Goal: Task Accomplishment & Management: Manage account settings

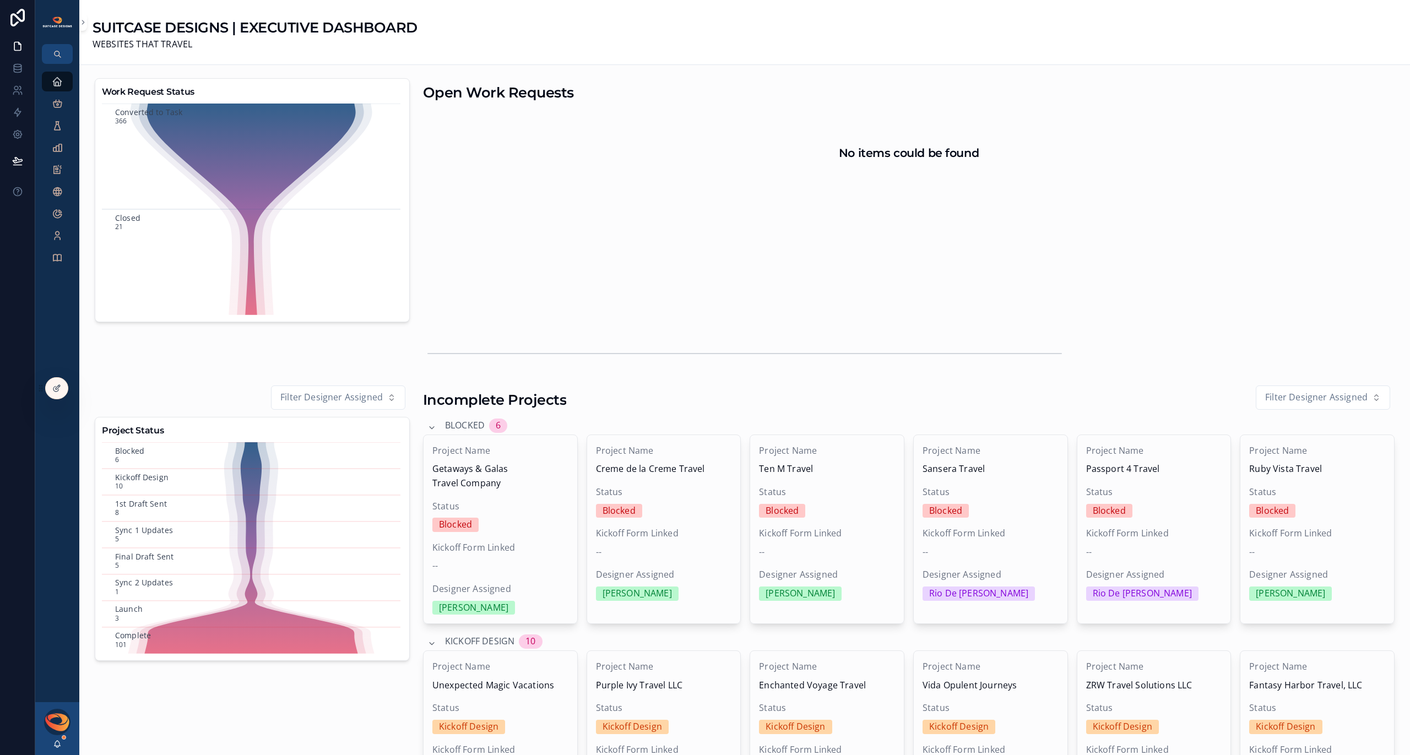
scroll to position [7, 0]
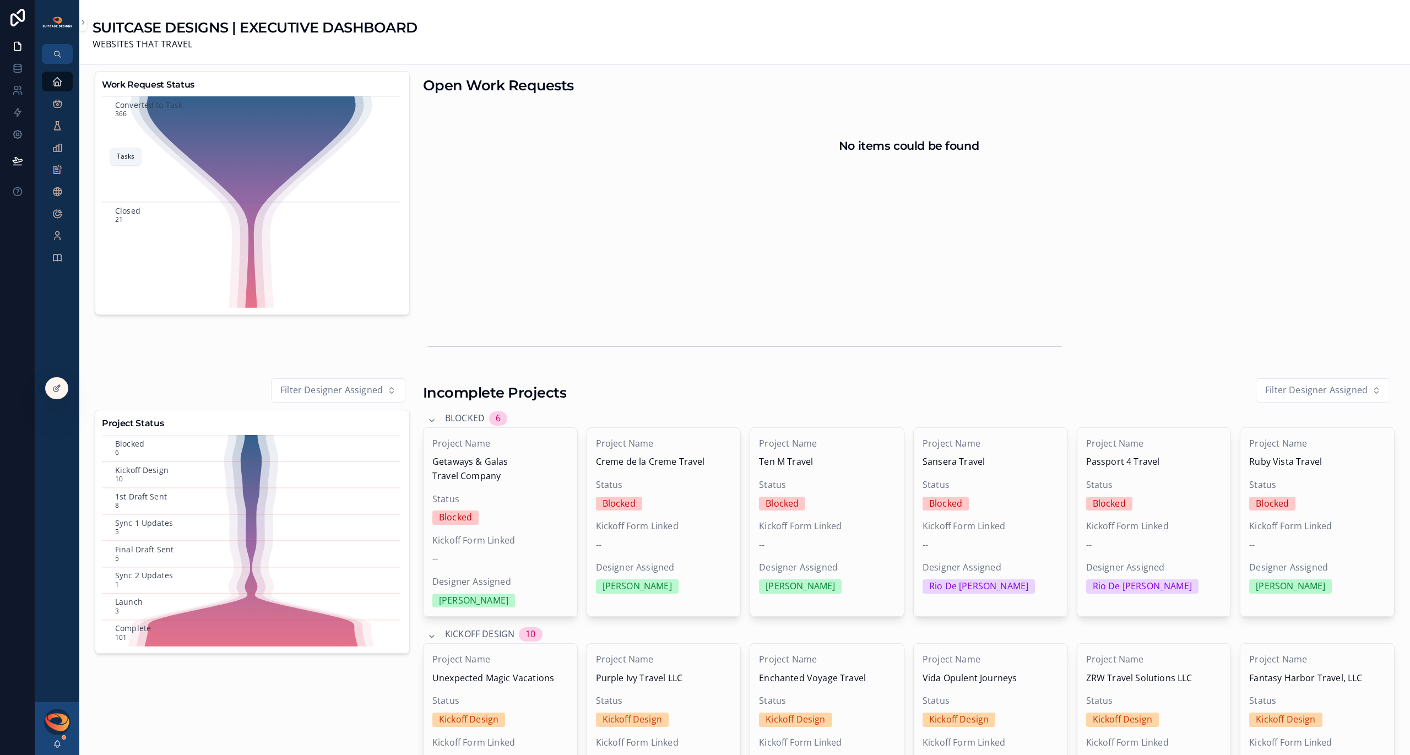
click at [48, 145] on div "Tasks" at bounding box center [57, 148] width 18 height 18
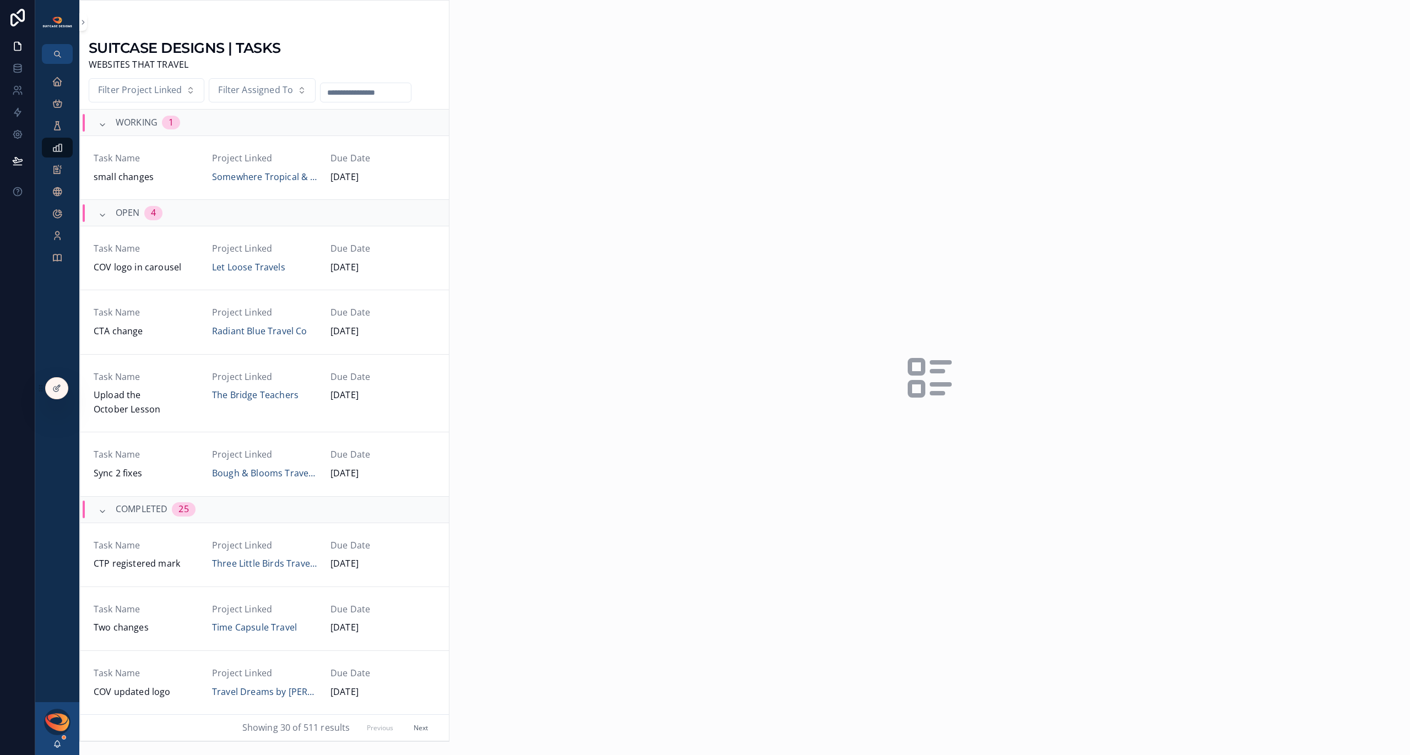
click at [274, 80] on button "Filter Assigned To" at bounding box center [262, 90] width 107 height 24
click at [235, 135] on div "[PERSON_NAME]" at bounding box center [260, 137] width 153 height 18
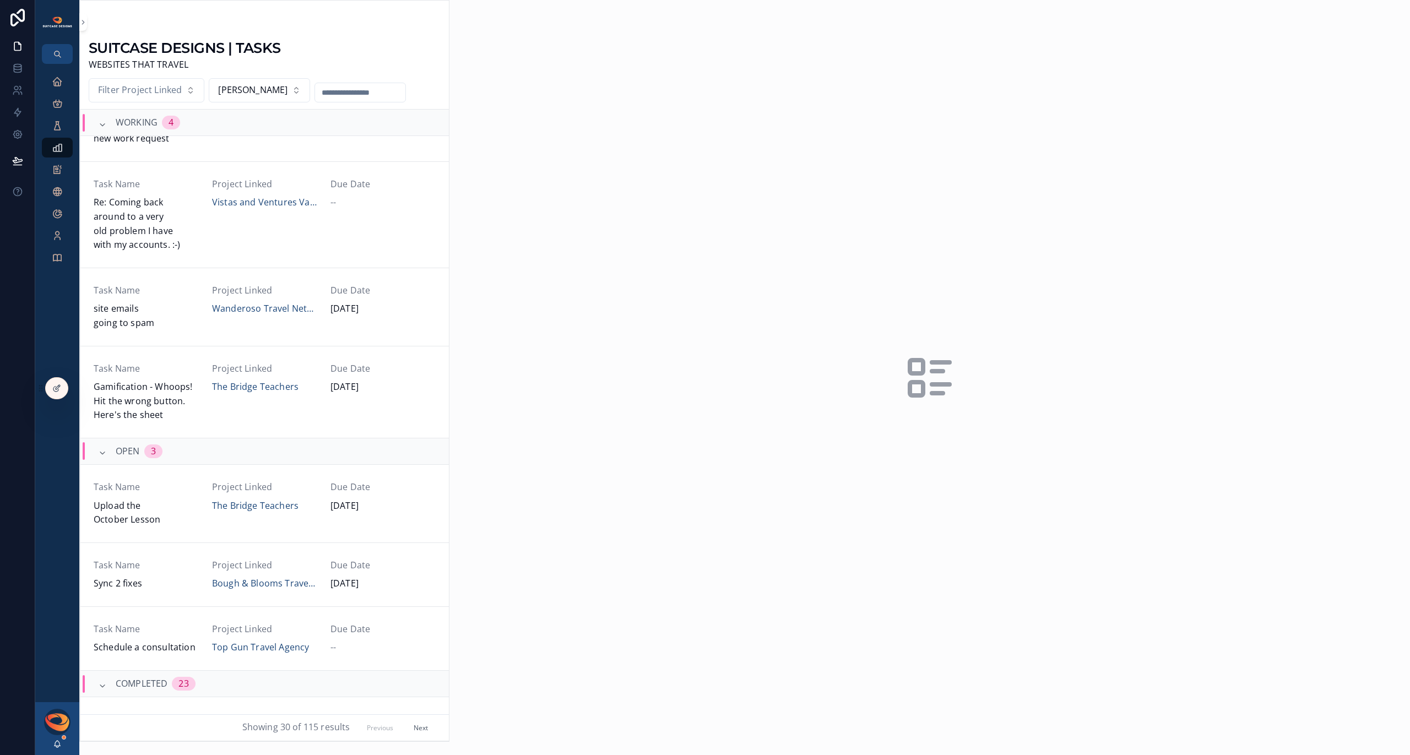
scroll to position [318, 0]
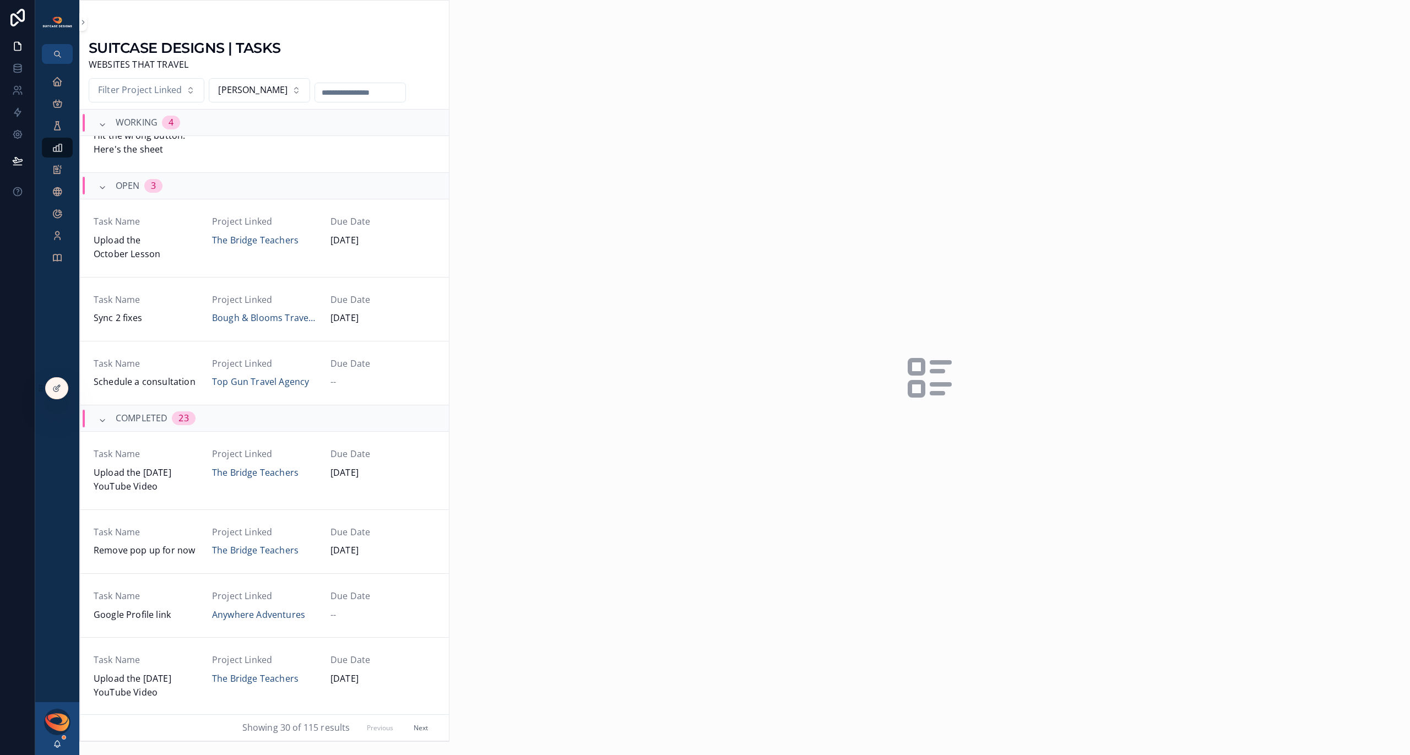
click at [176, 253] on span "Upload the October Lesson" at bounding box center [146, 248] width 105 height 28
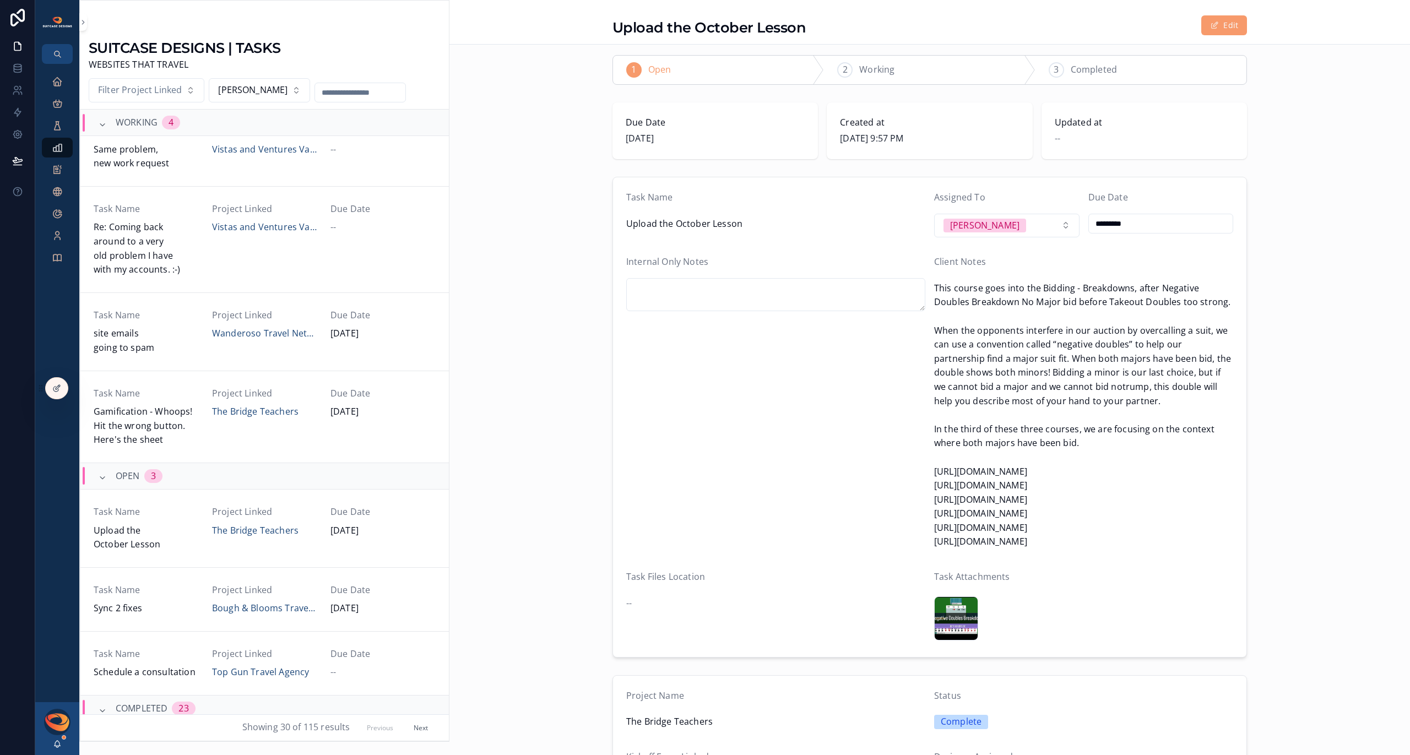
scroll to position [256, 0]
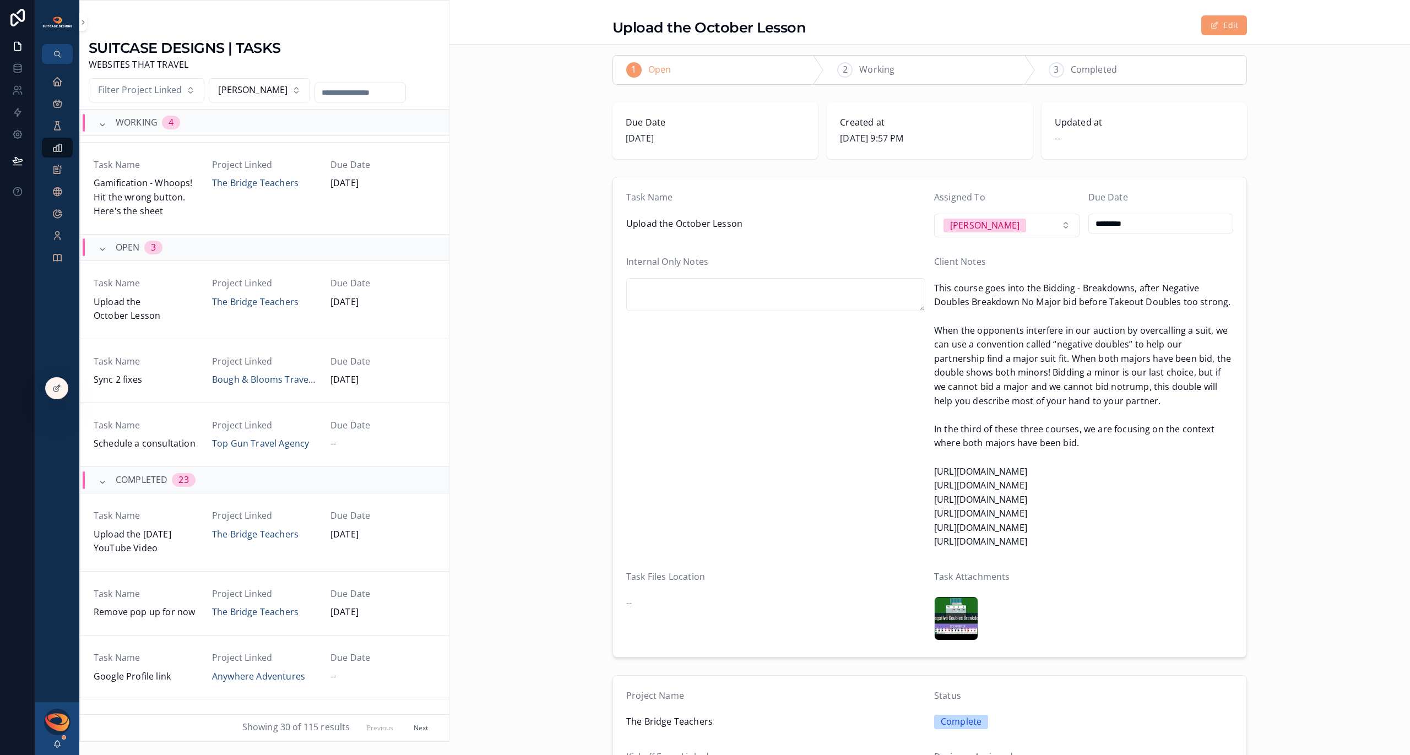
click at [416, 726] on button "Next" at bounding box center [421, 727] width 30 height 17
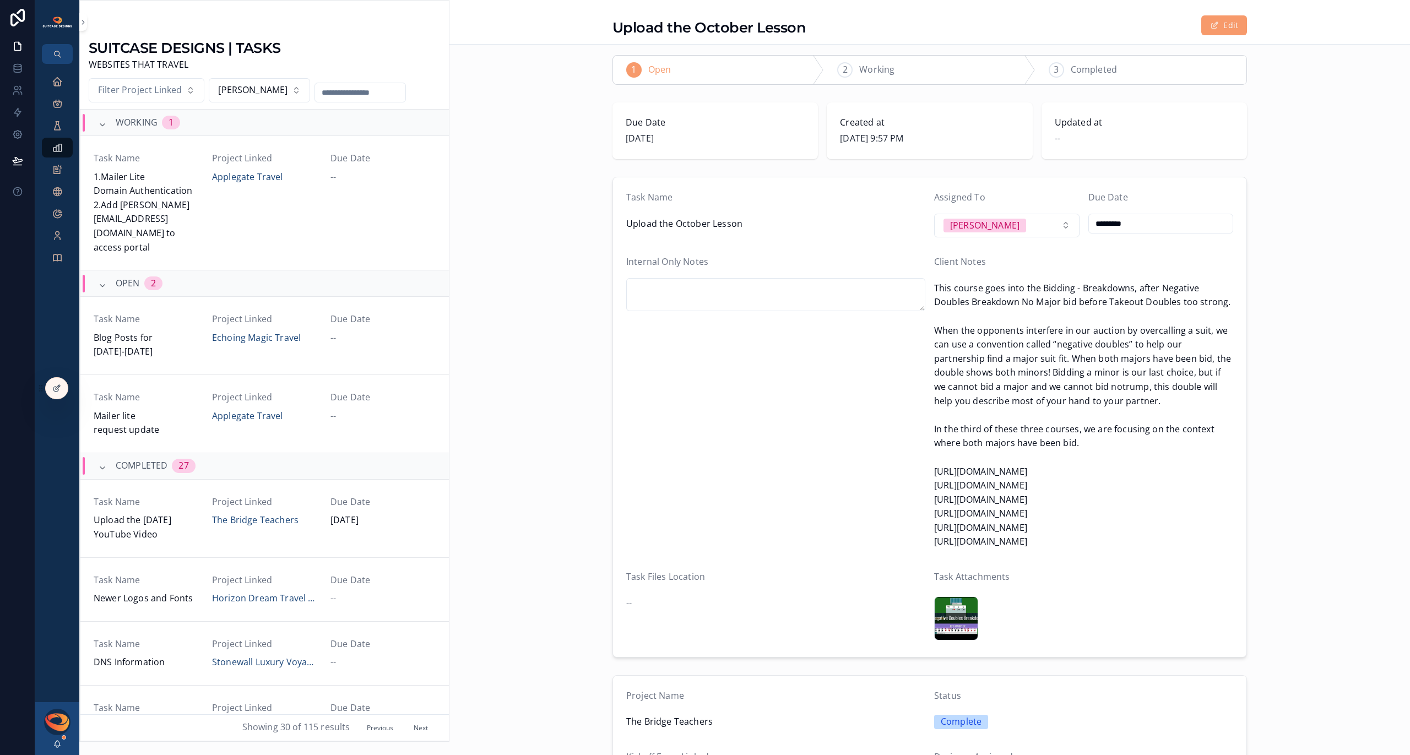
click at [377, 731] on button "Previous" at bounding box center [380, 727] width 42 height 17
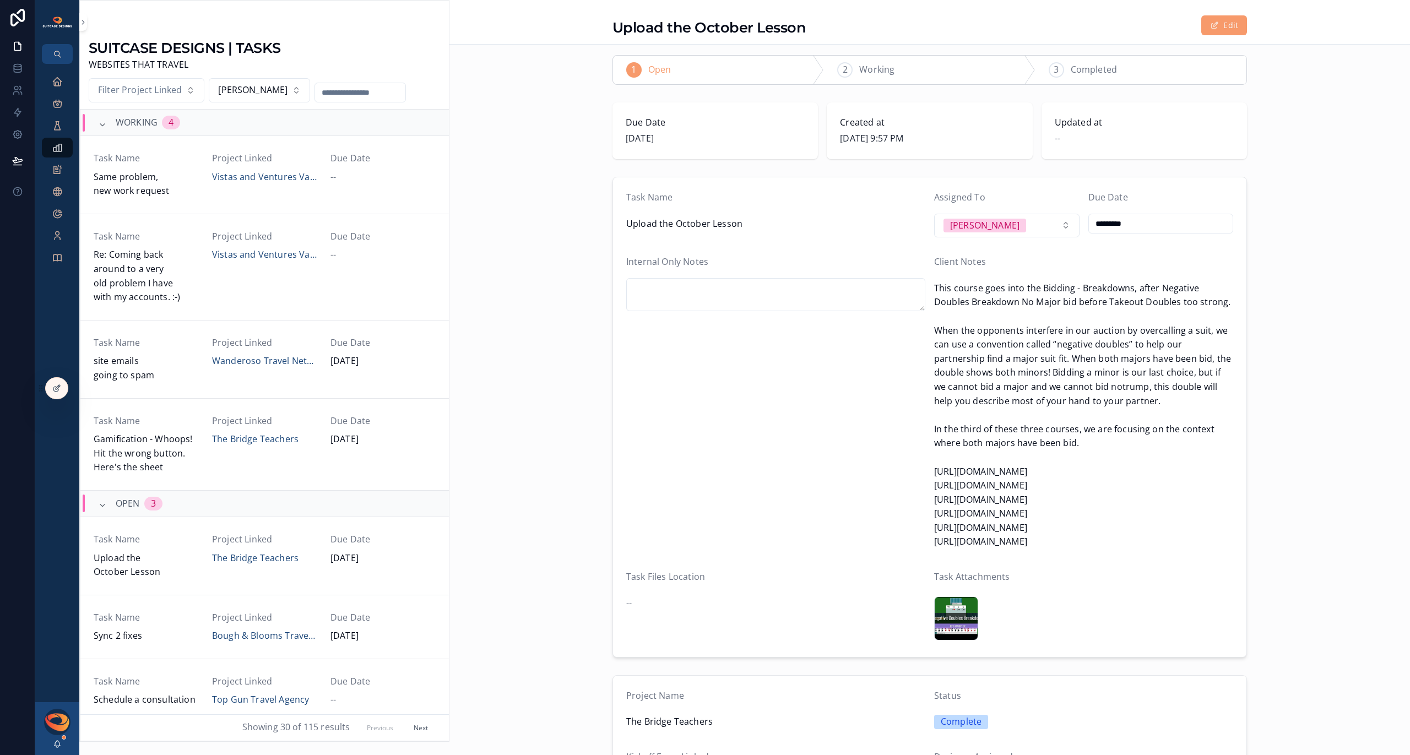
click at [188, 284] on span "Re: Coming back around to a very old problem I have with my accounts. :-)" at bounding box center [146, 276] width 105 height 56
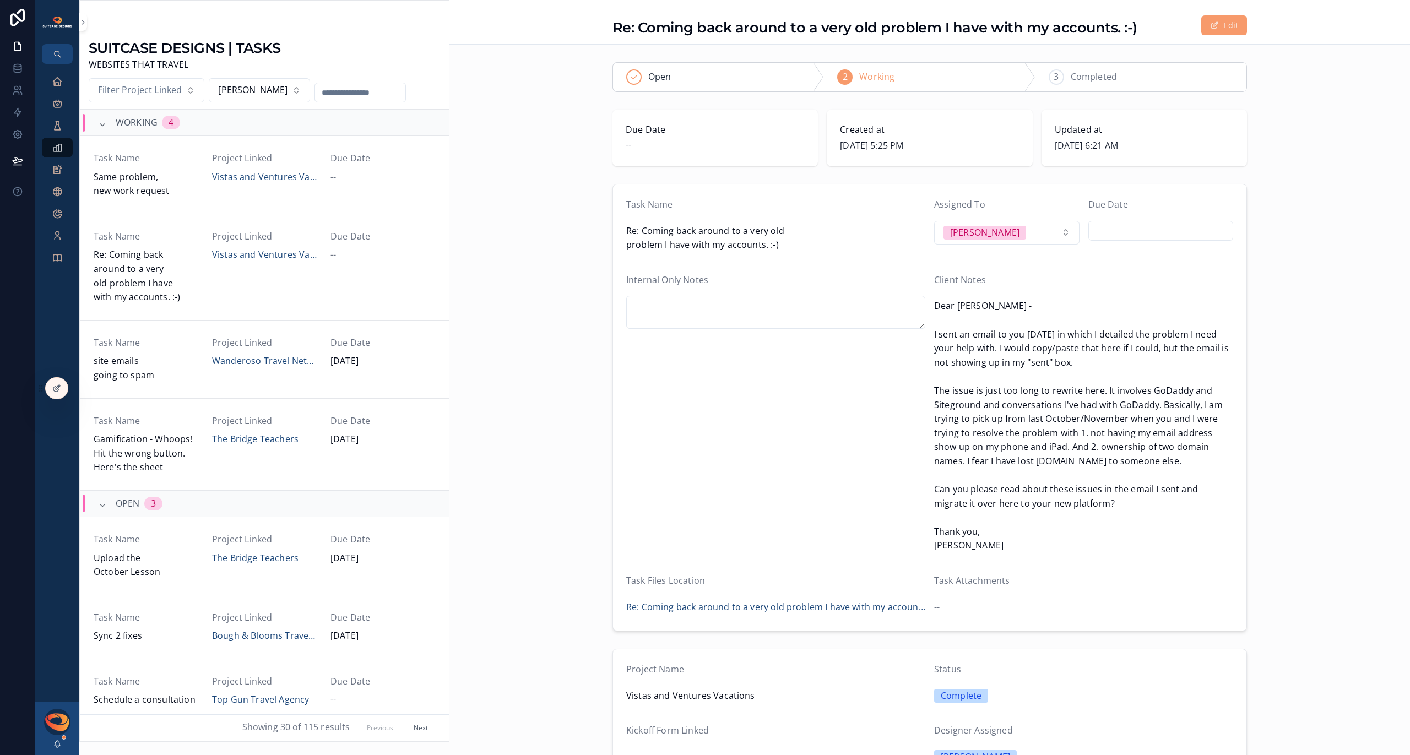
click at [1110, 78] on span "Completed" at bounding box center [1094, 77] width 46 height 14
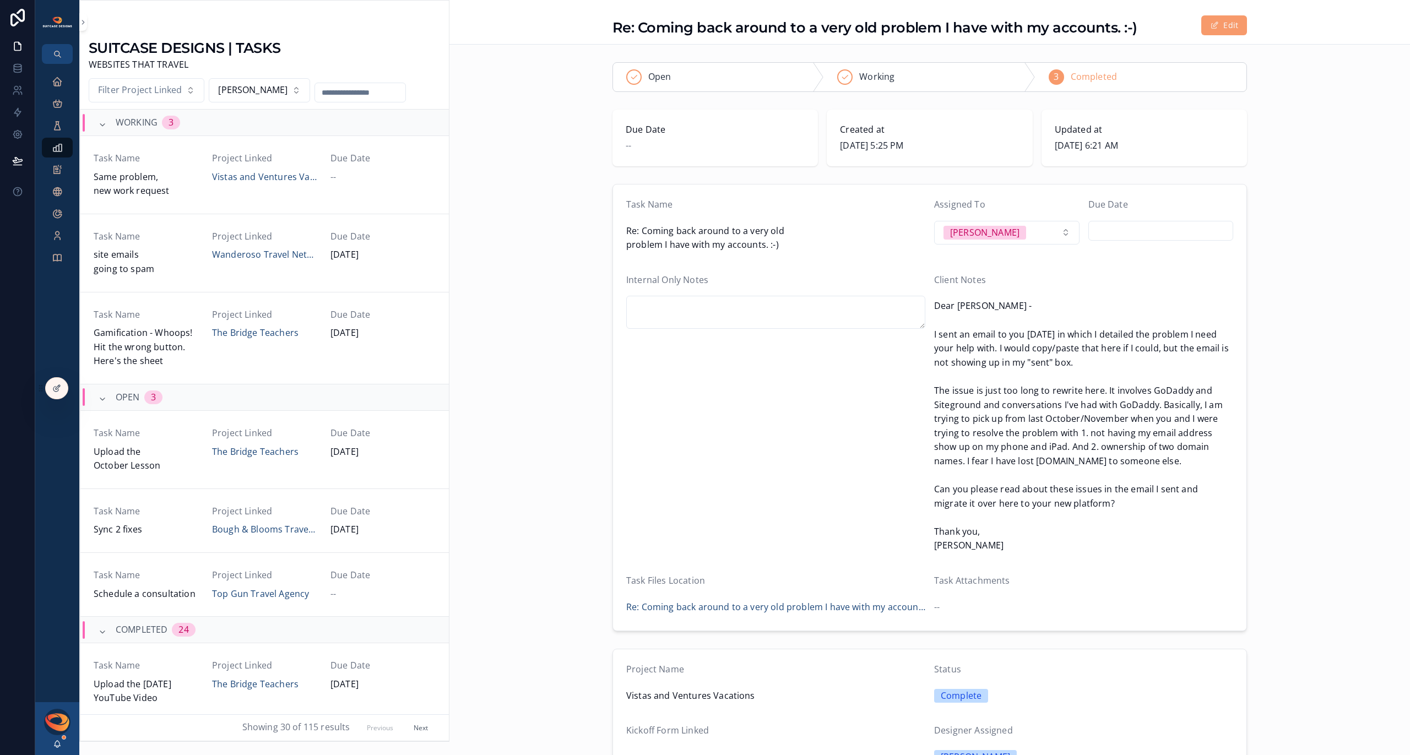
click at [170, 177] on span "Same problem, new work request" at bounding box center [146, 184] width 105 height 28
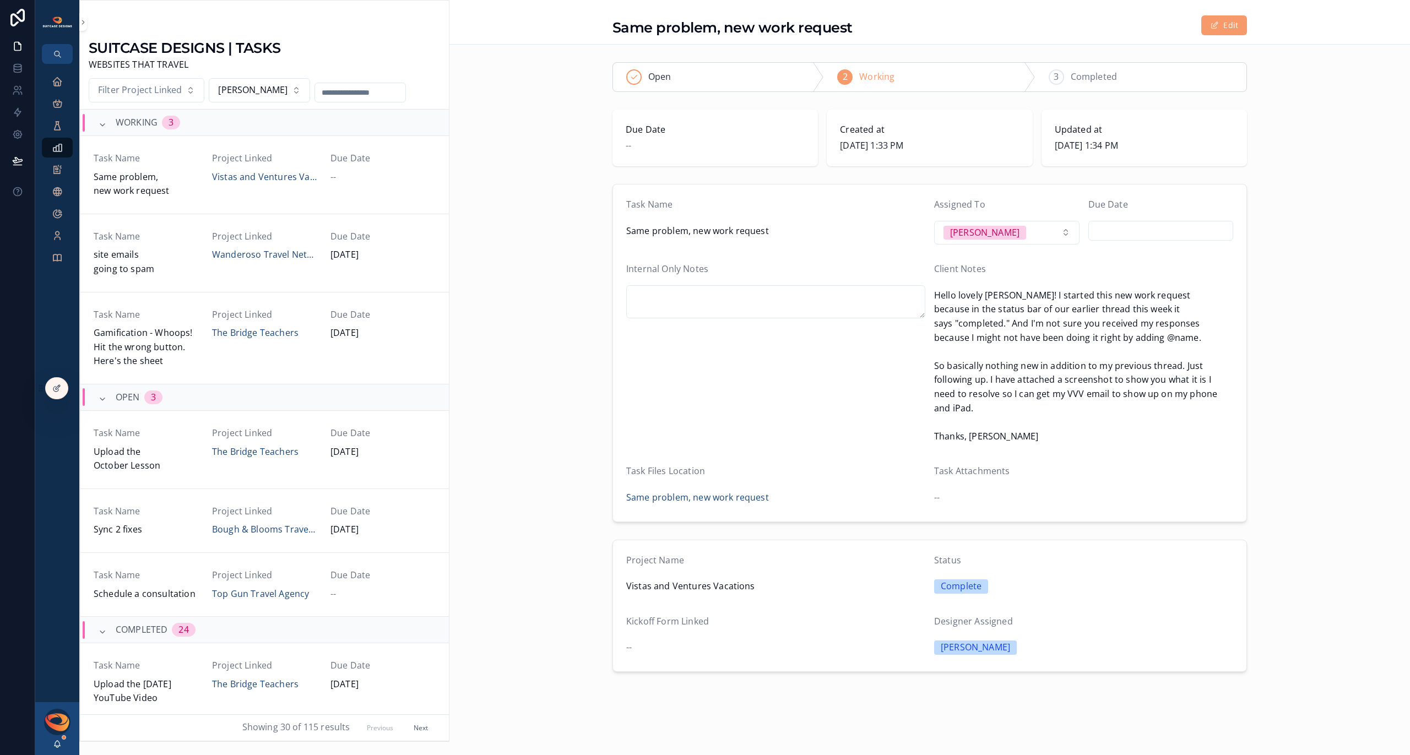
click at [1104, 77] on span "Completed" at bounding box center [1094, 77] width 46 height 14
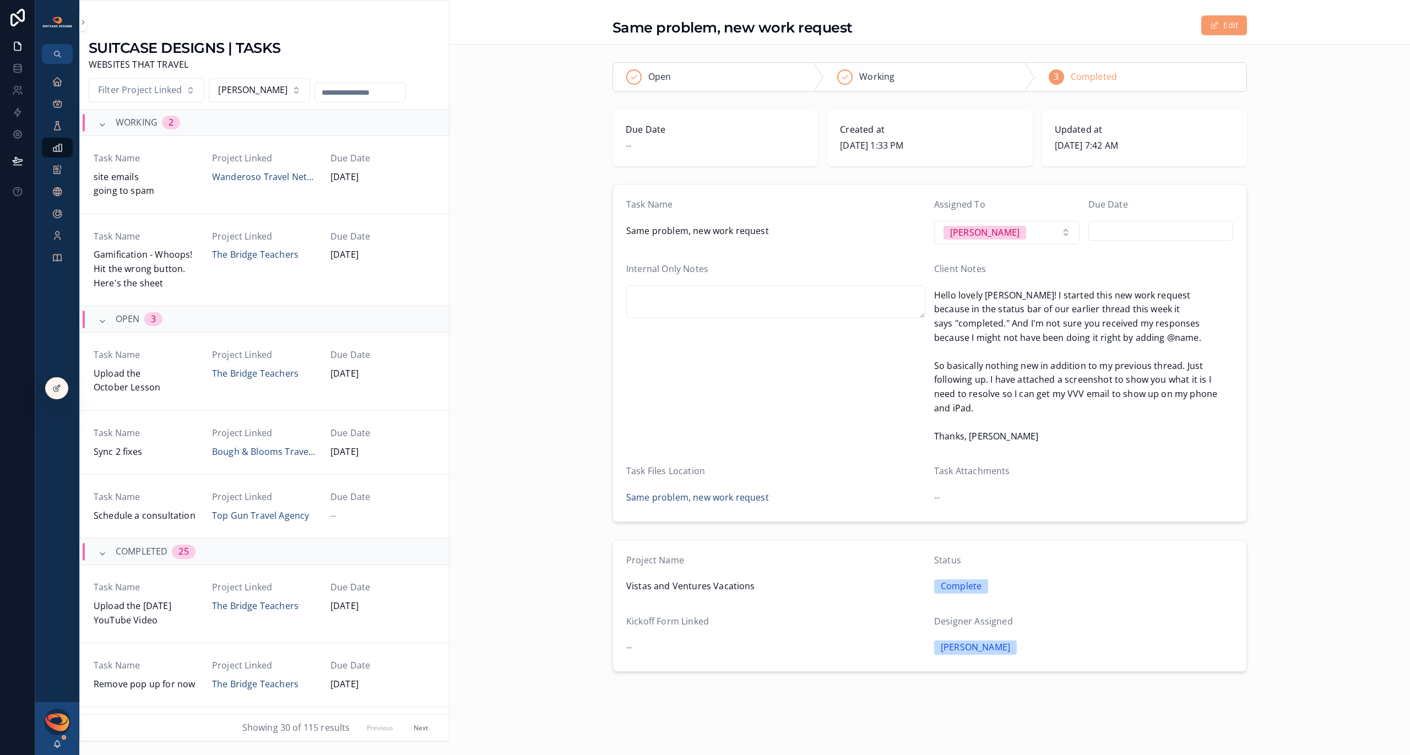
click at [179, 373] on span "Upload the October Lesson" at bounding box center [146, 381] width 105 height 28
